Goal: Information Seeking & Learning: Find specific fact

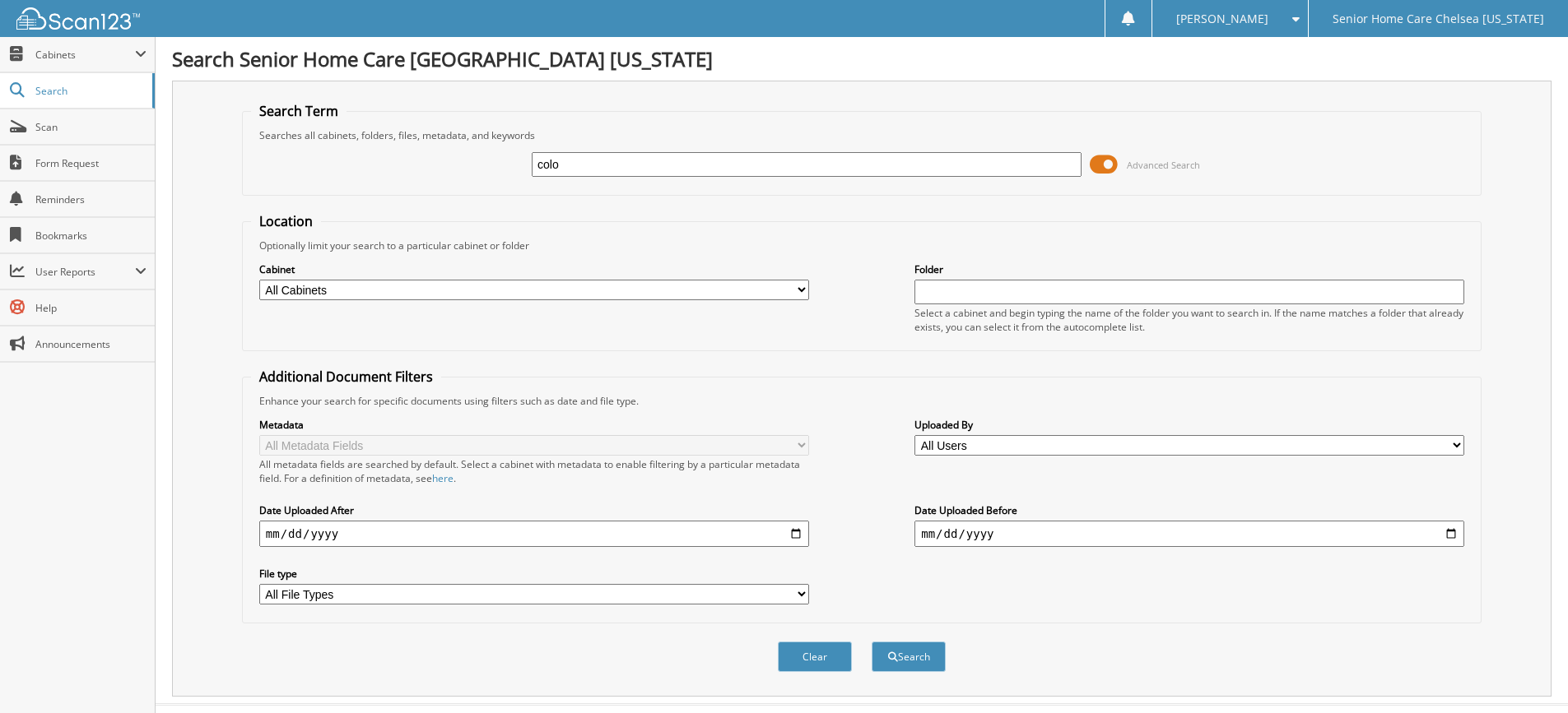
type input "colo"
click at [872, 642] on button "Search" at bounding box center [908, 657] width 74 height 31
click at [666, 174] on input "colo" at bounding box center [807, 164] width 550 height 25
type input "c"
type input "marie"
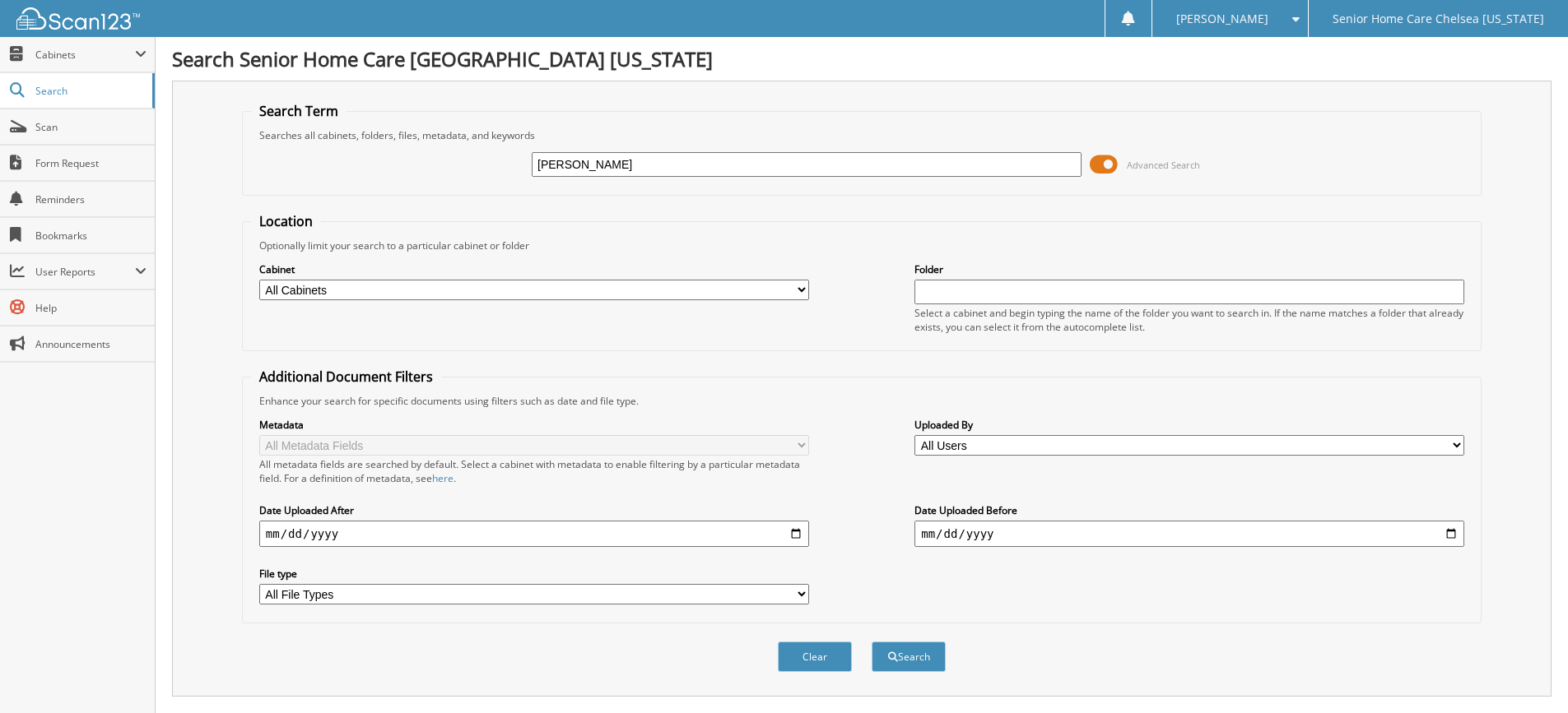
click at [872, 642] on button "Search" at bounding box center [908, 657] width 74 height 31
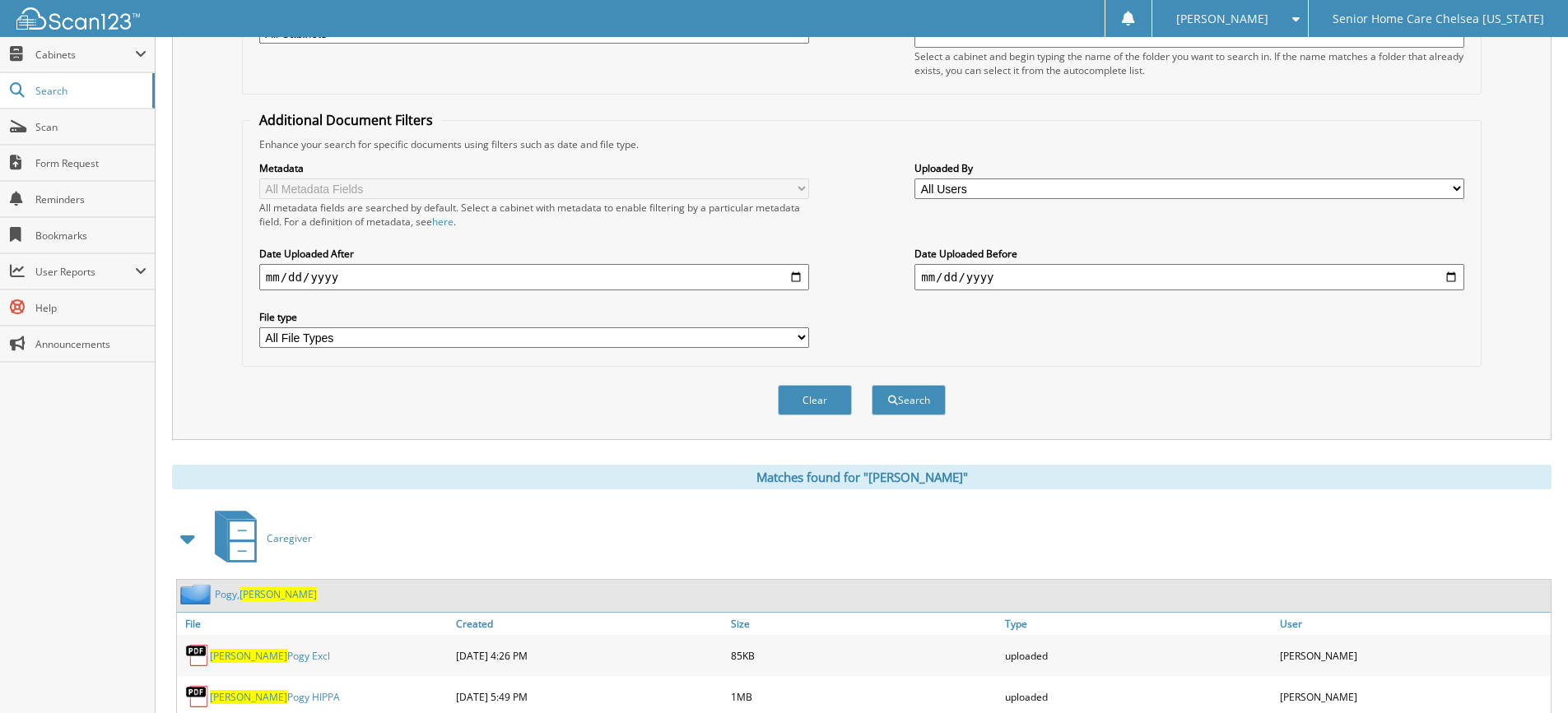
scroll to position [83, 0]
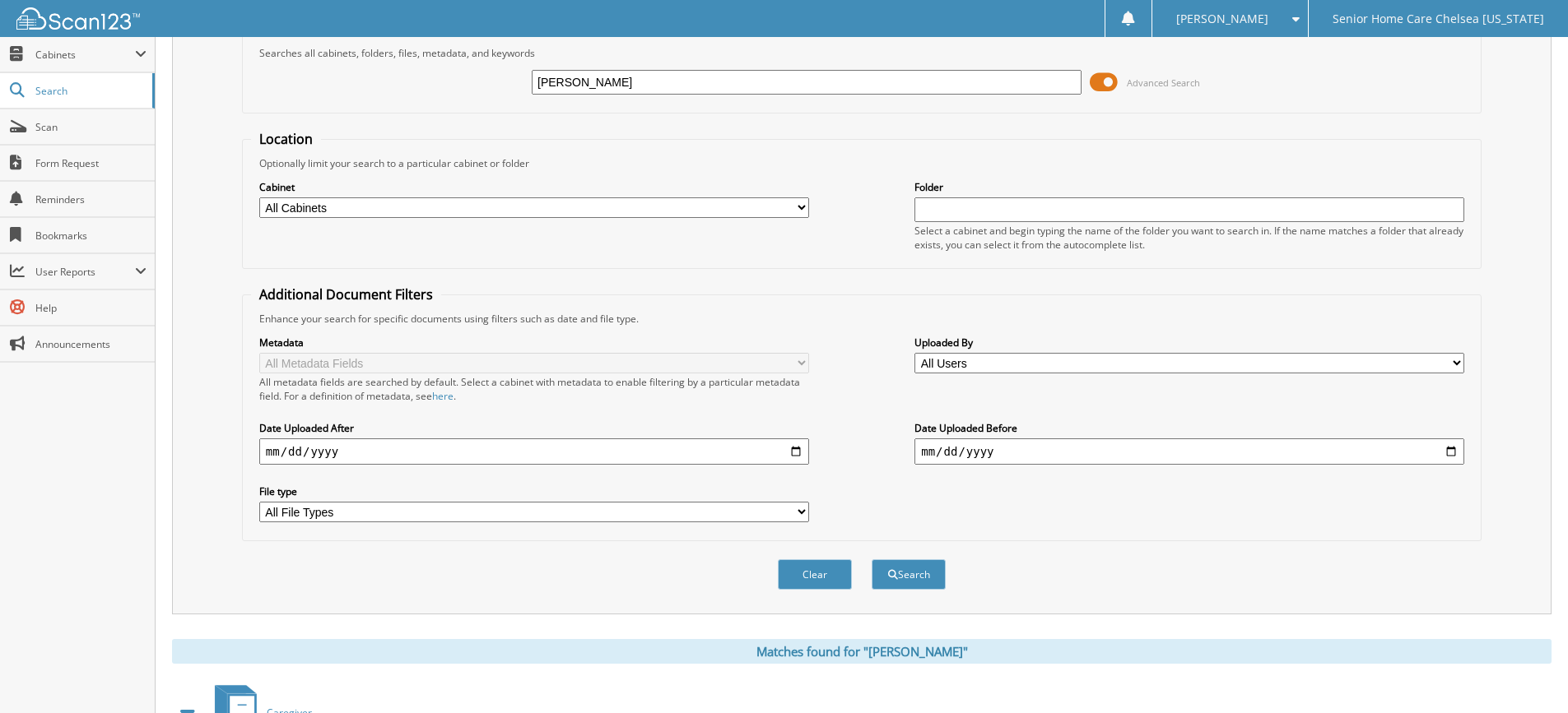
click at [683, 87] on input "[PERSON_NAME]" at bounding box center [807, 82] width 550 height 25
type input "[PERSON_NAME]"
click at [918, 585] on button "Search" at bounding box center [908, 575] width 74 height 31
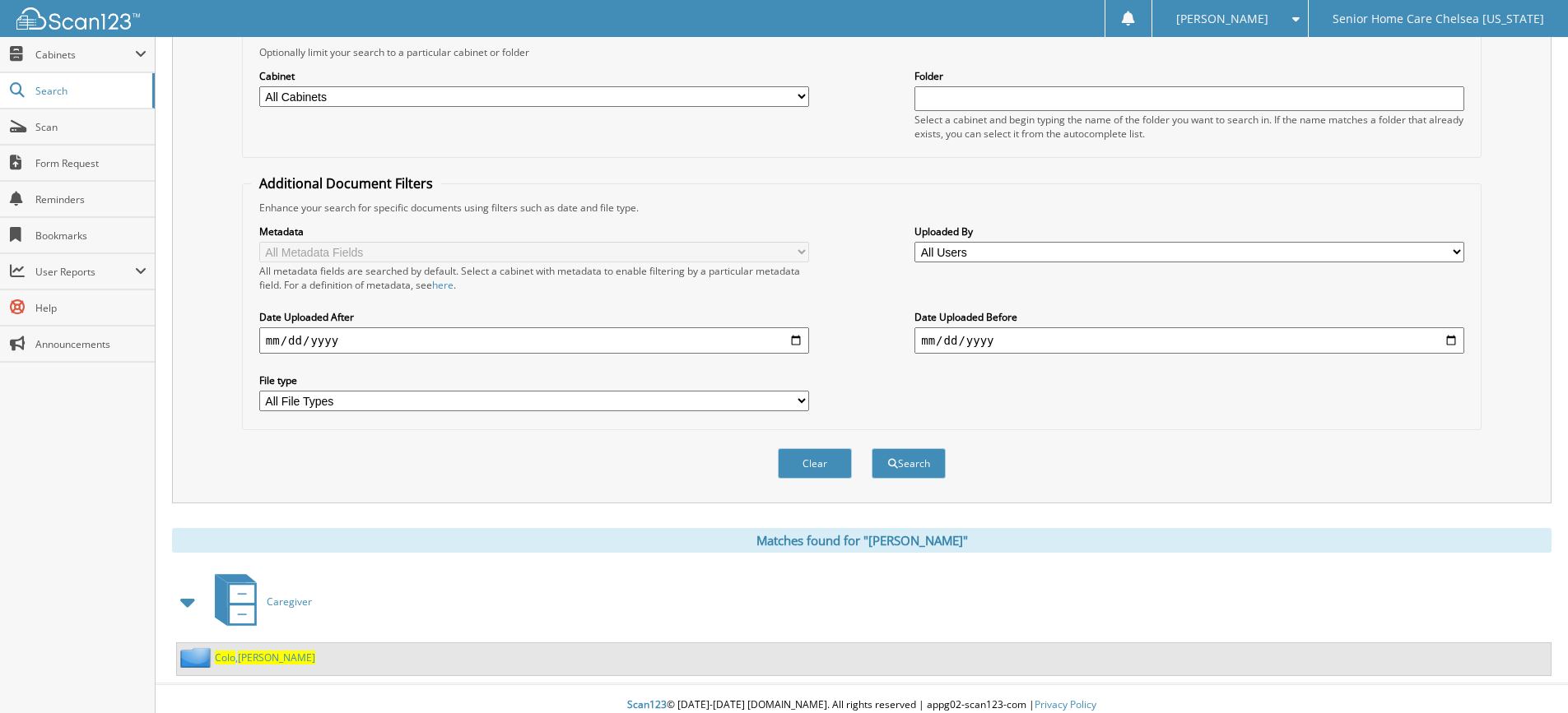
scroll to position [207, 0]
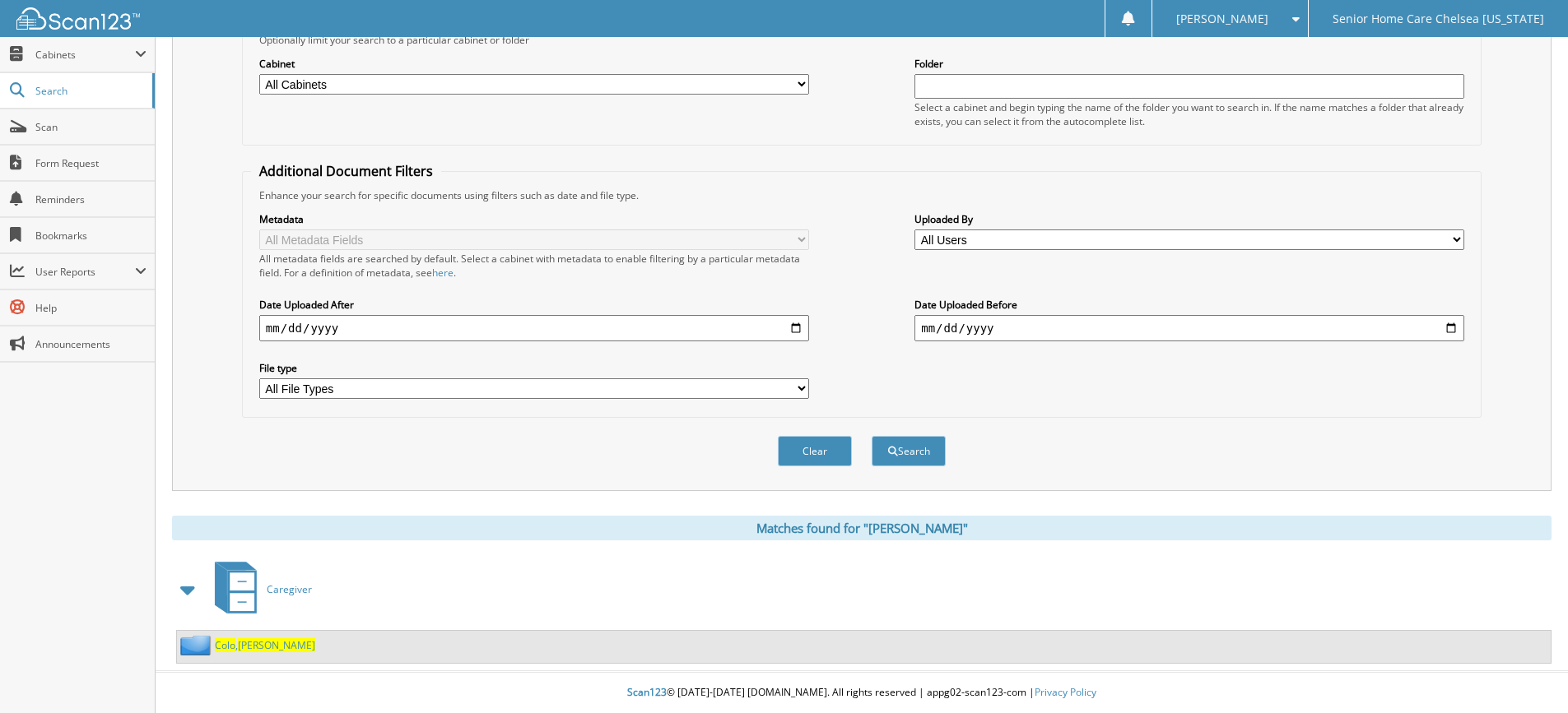
click at [260, 638] on span "[PERSON_NAME]" at bounding box center [276, 645] width 77 height 14
